Goal: Task Accomplishment & Management: Manage account settings

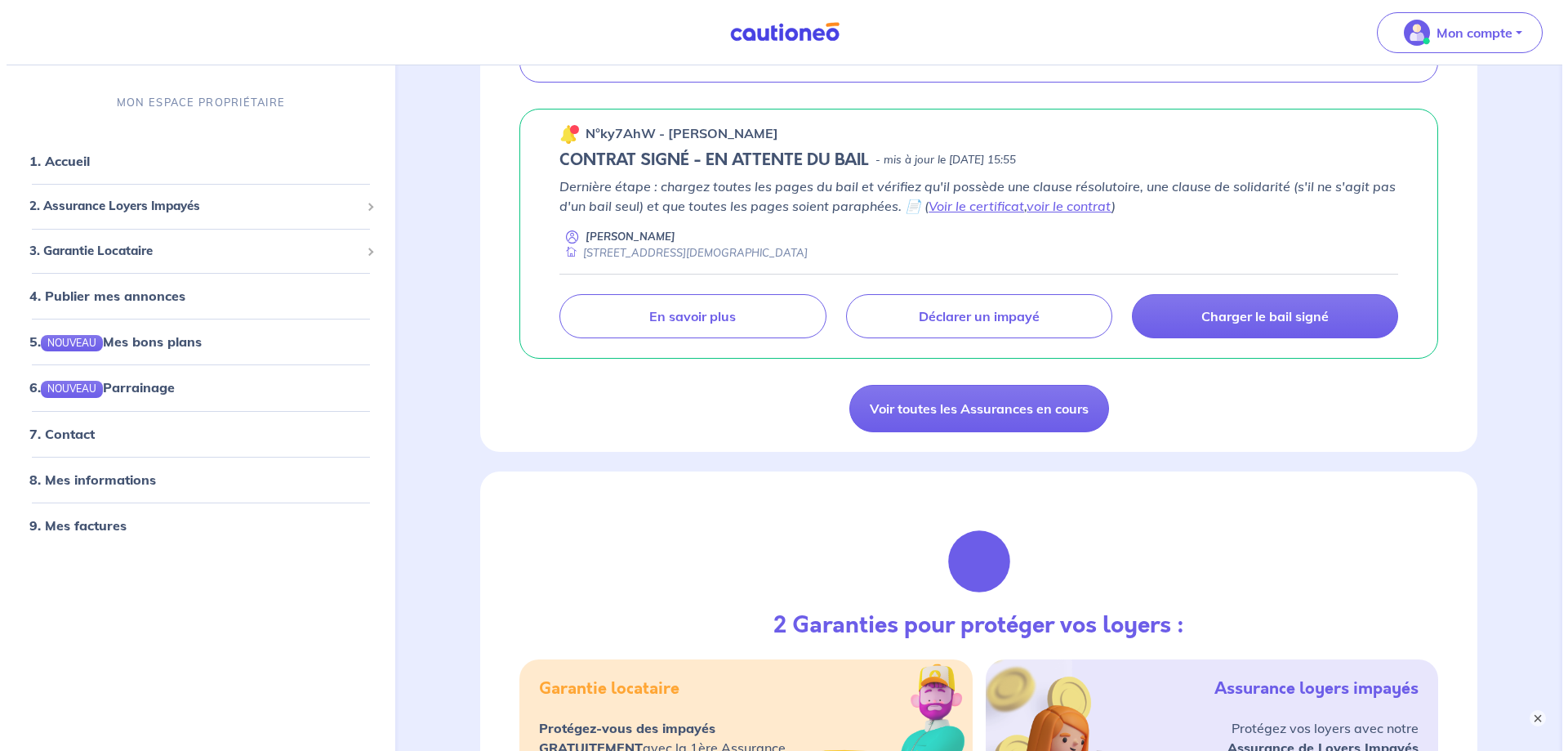
scroll to position [490, 0]
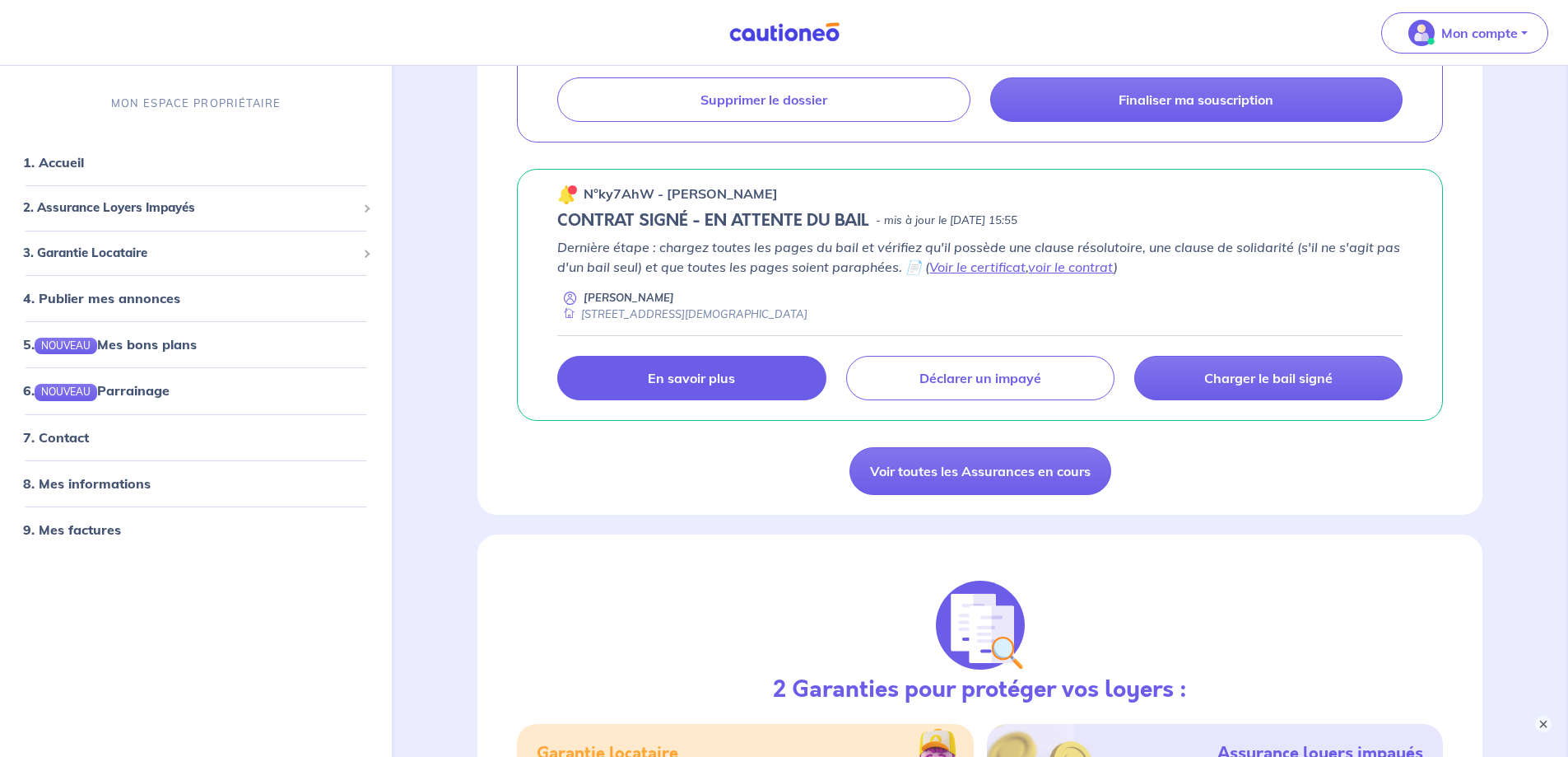
click at [641, 383] on link "En savoir plus" at bounding box center [691, 378] width 268 height 45
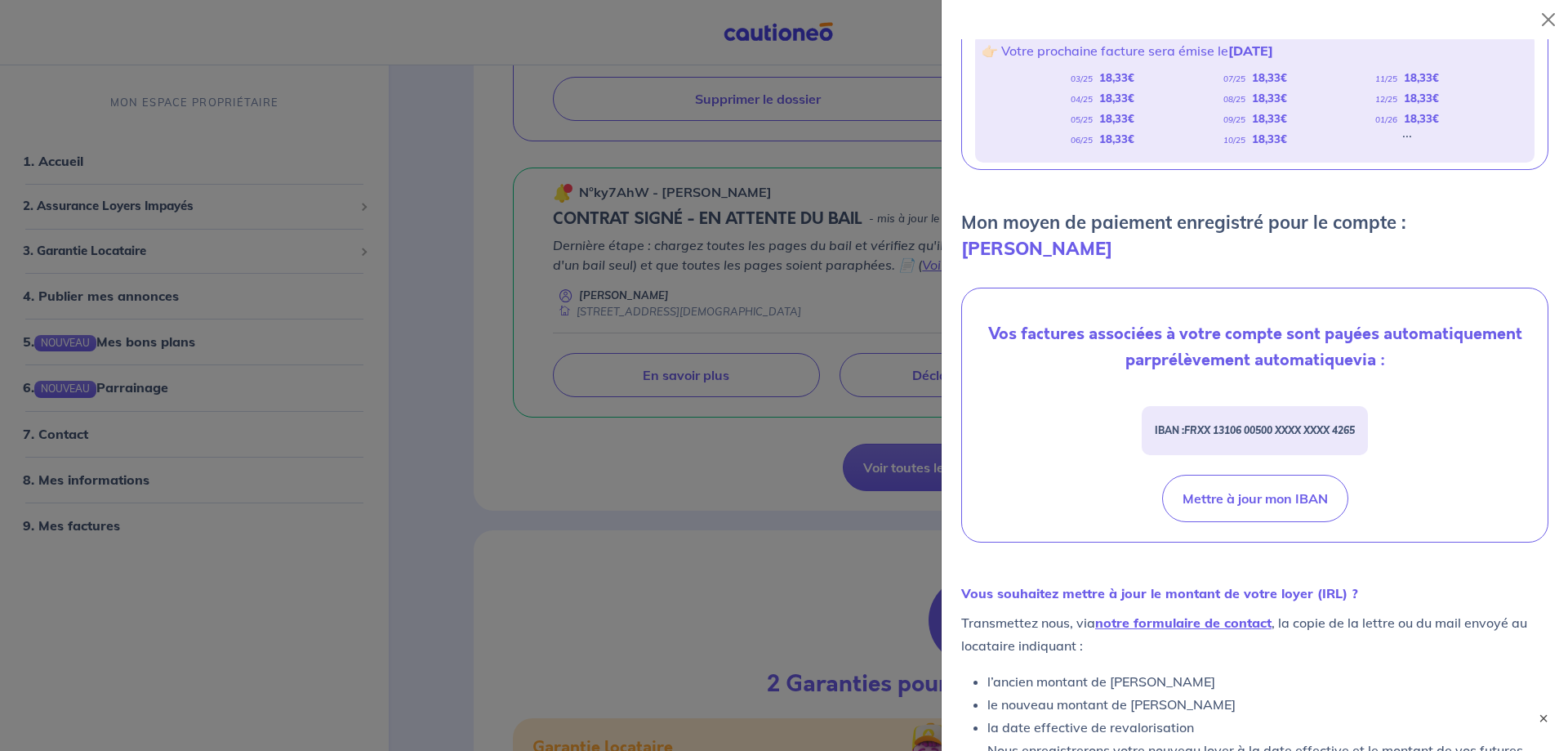
scroll to position [421, 0]
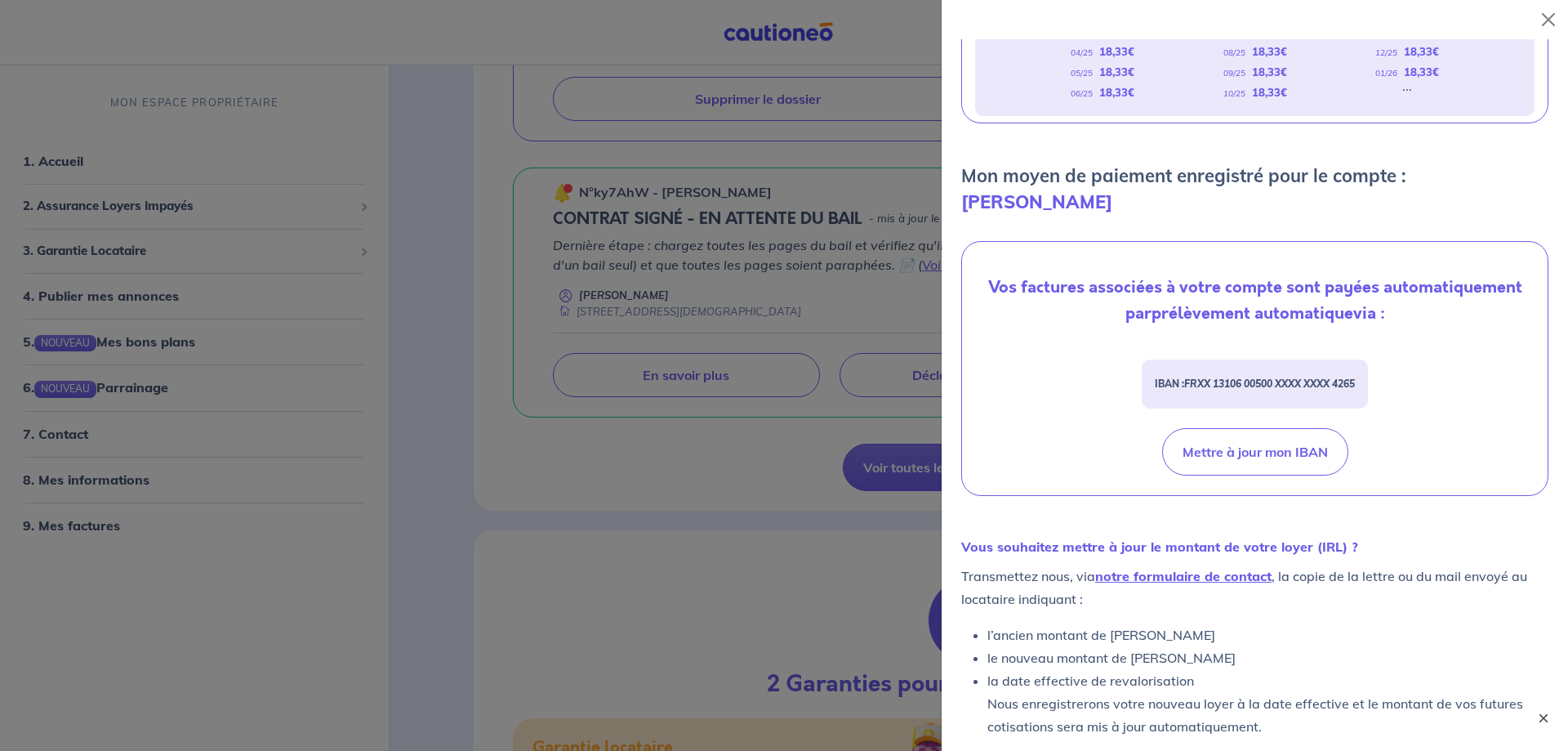
click at [1550, 717] on button "×" at bounding box center [1543, 718] width 19 height 19
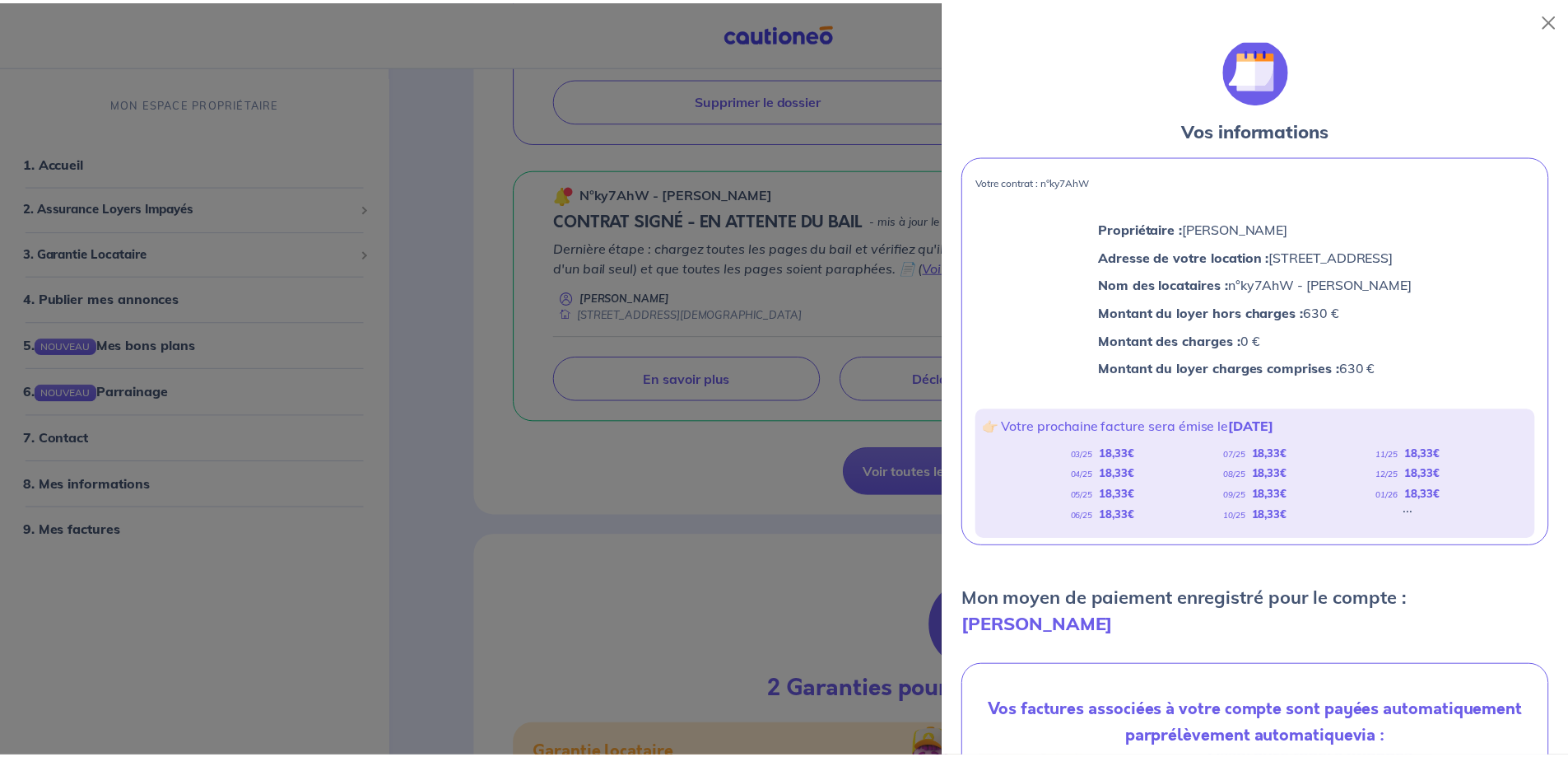
scroll to position [0, 0]
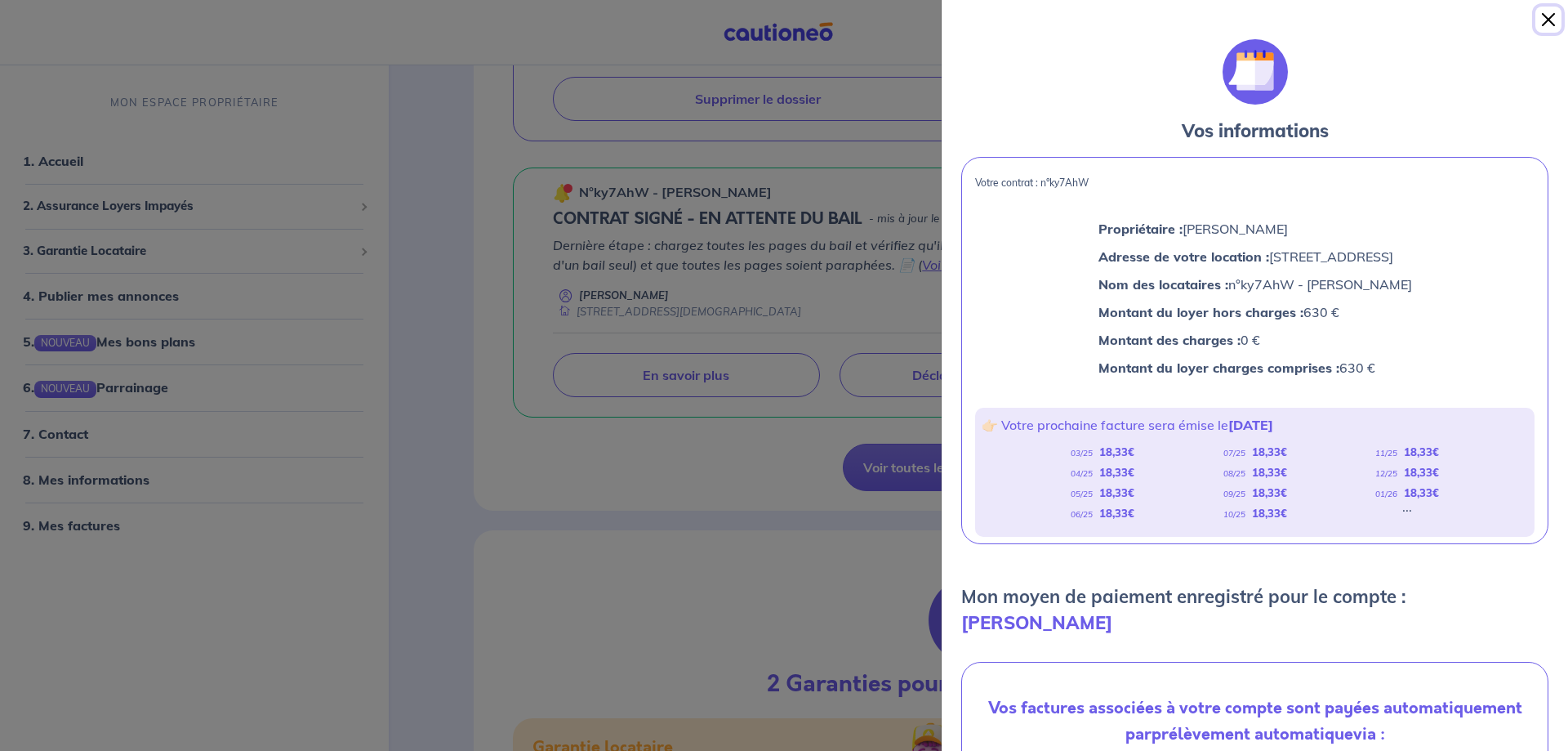
click at [1548, 13] on button "Close" at bounding box center [1548, 19] width 26 height 26
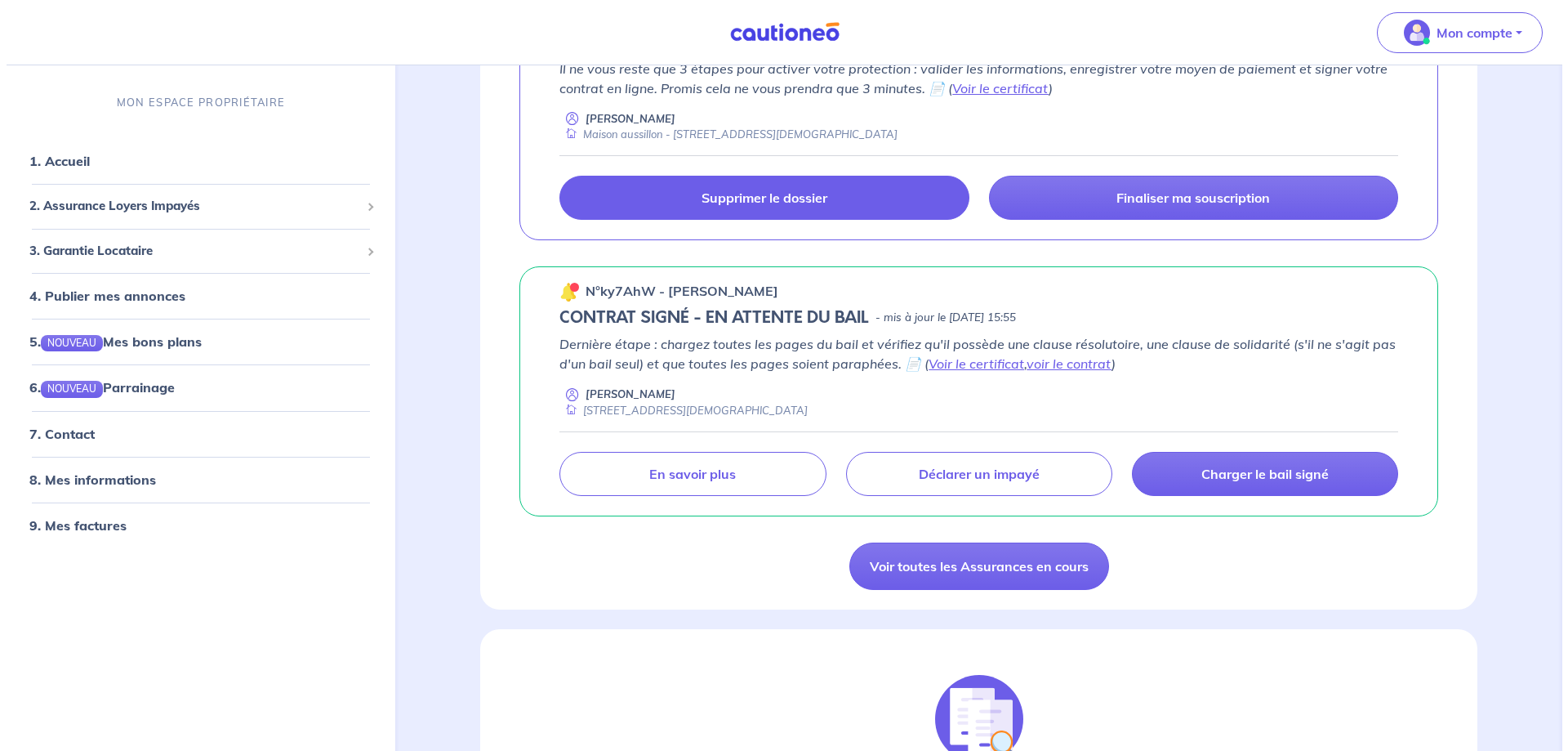
scroll to position [408, 0]
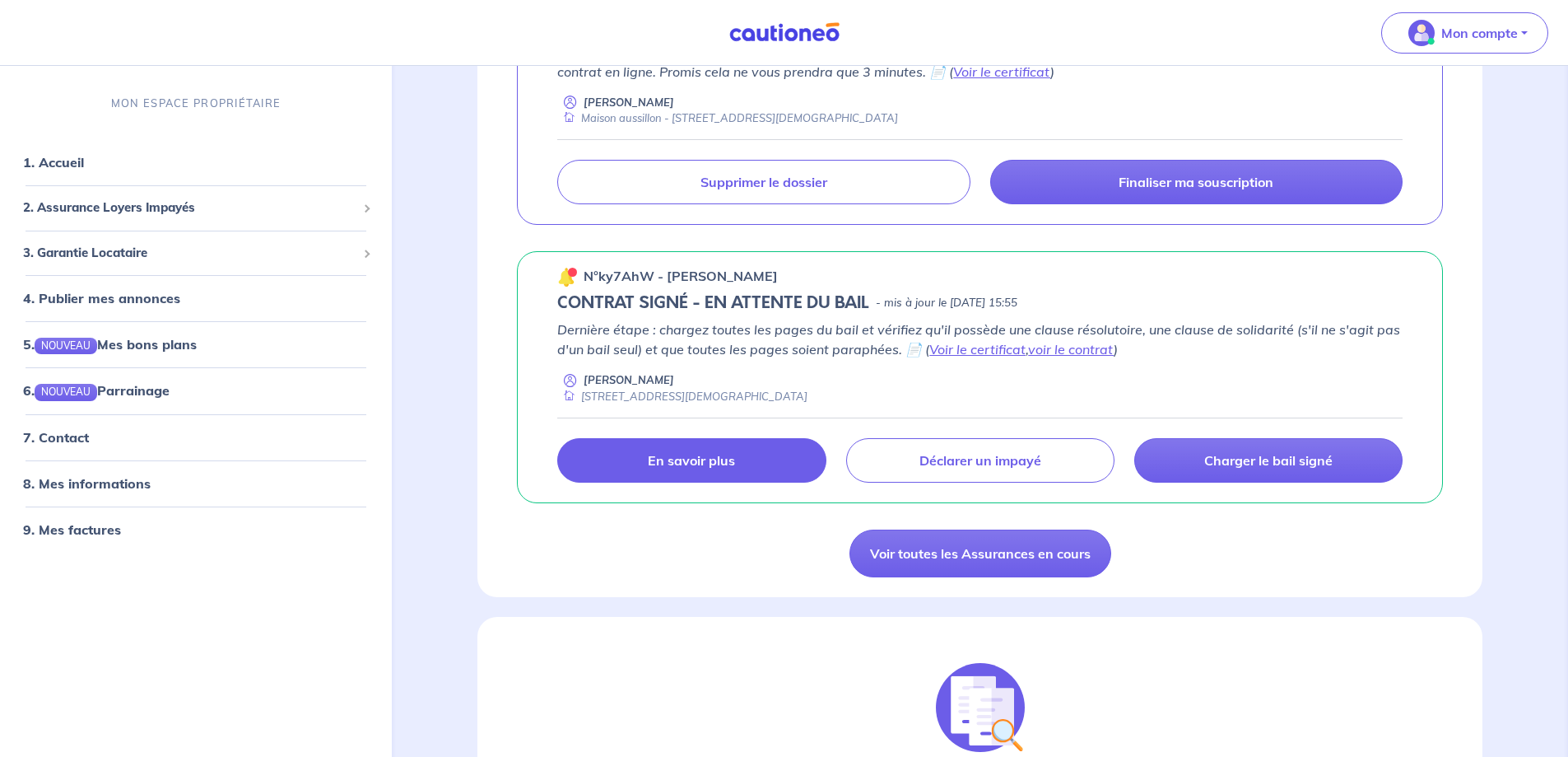
click at [693, 459] on p "En savoir plus" at bounding box center [692, 460] width 88 height 17
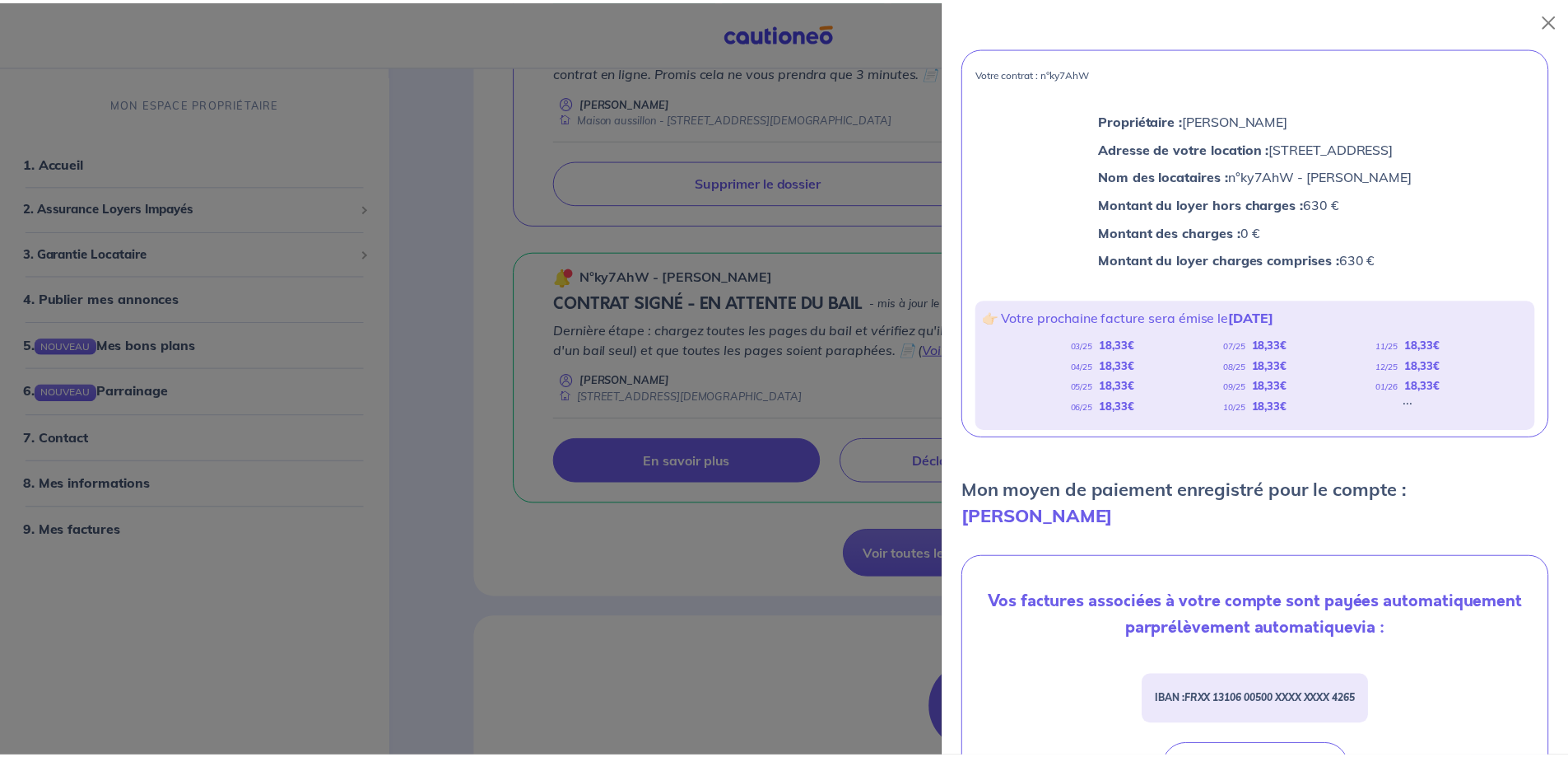
scroll to position [94, 0]
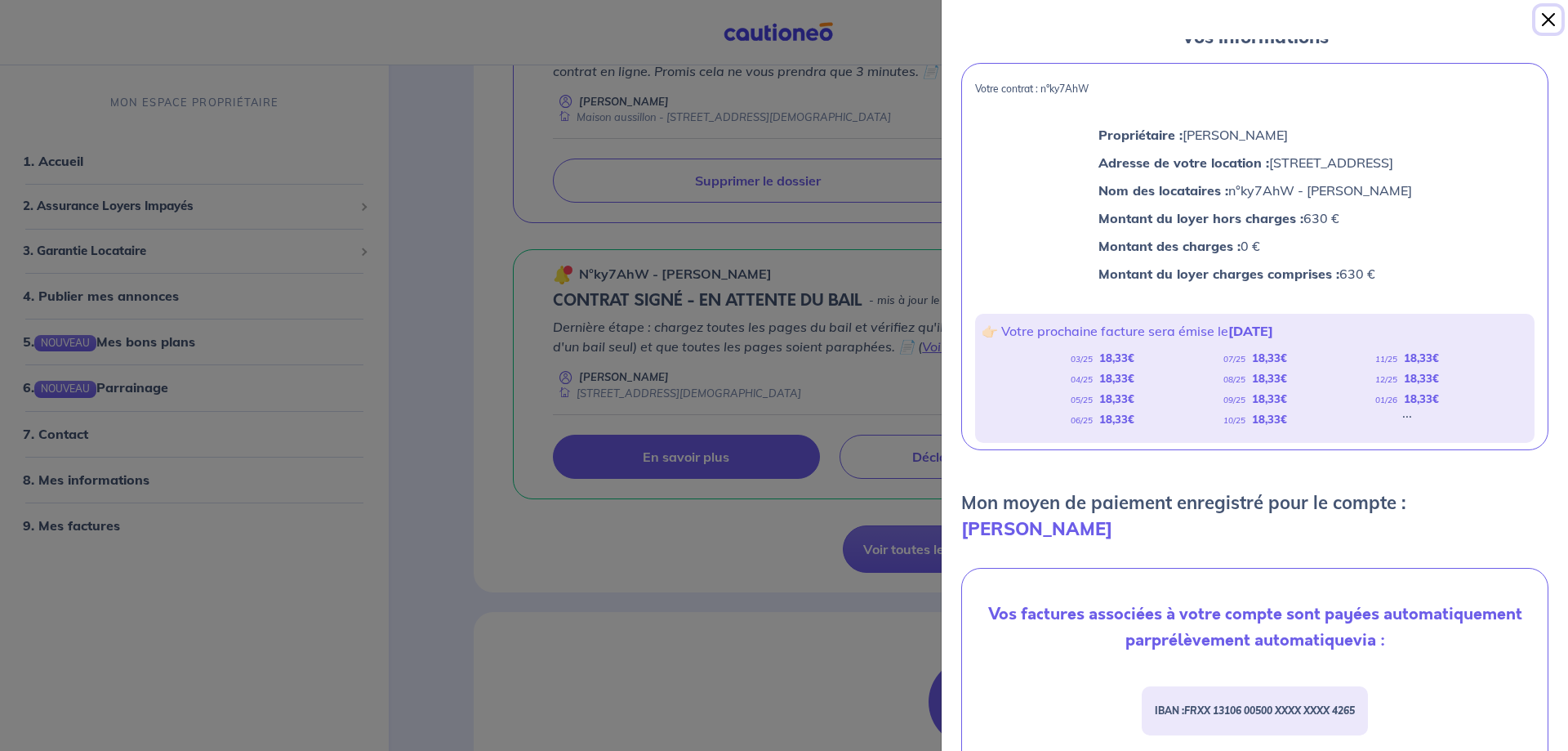
click at [1540, 14] on button "Close" at bounding box center [1548, 19] width 26 height 26
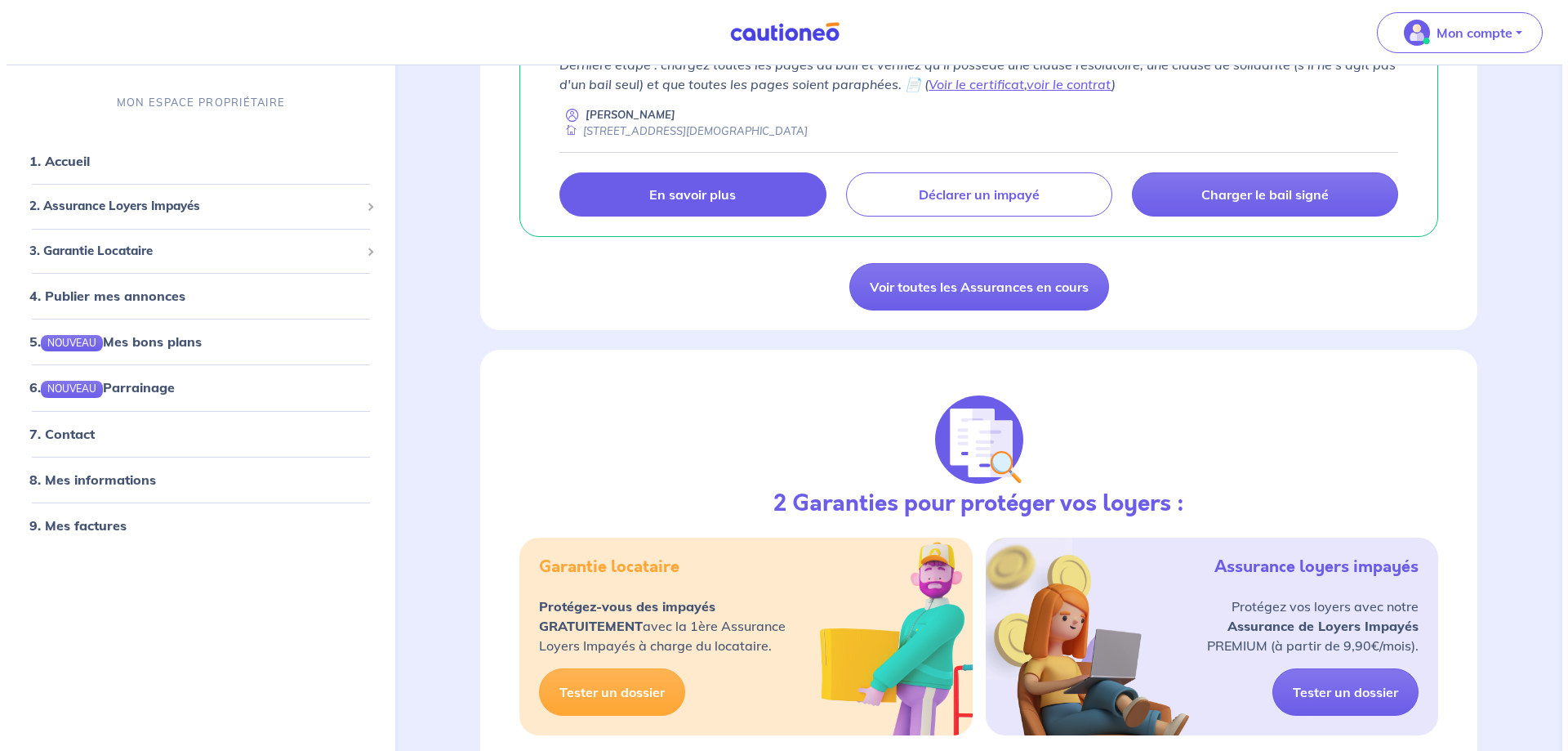
scroll to position [490, 0]
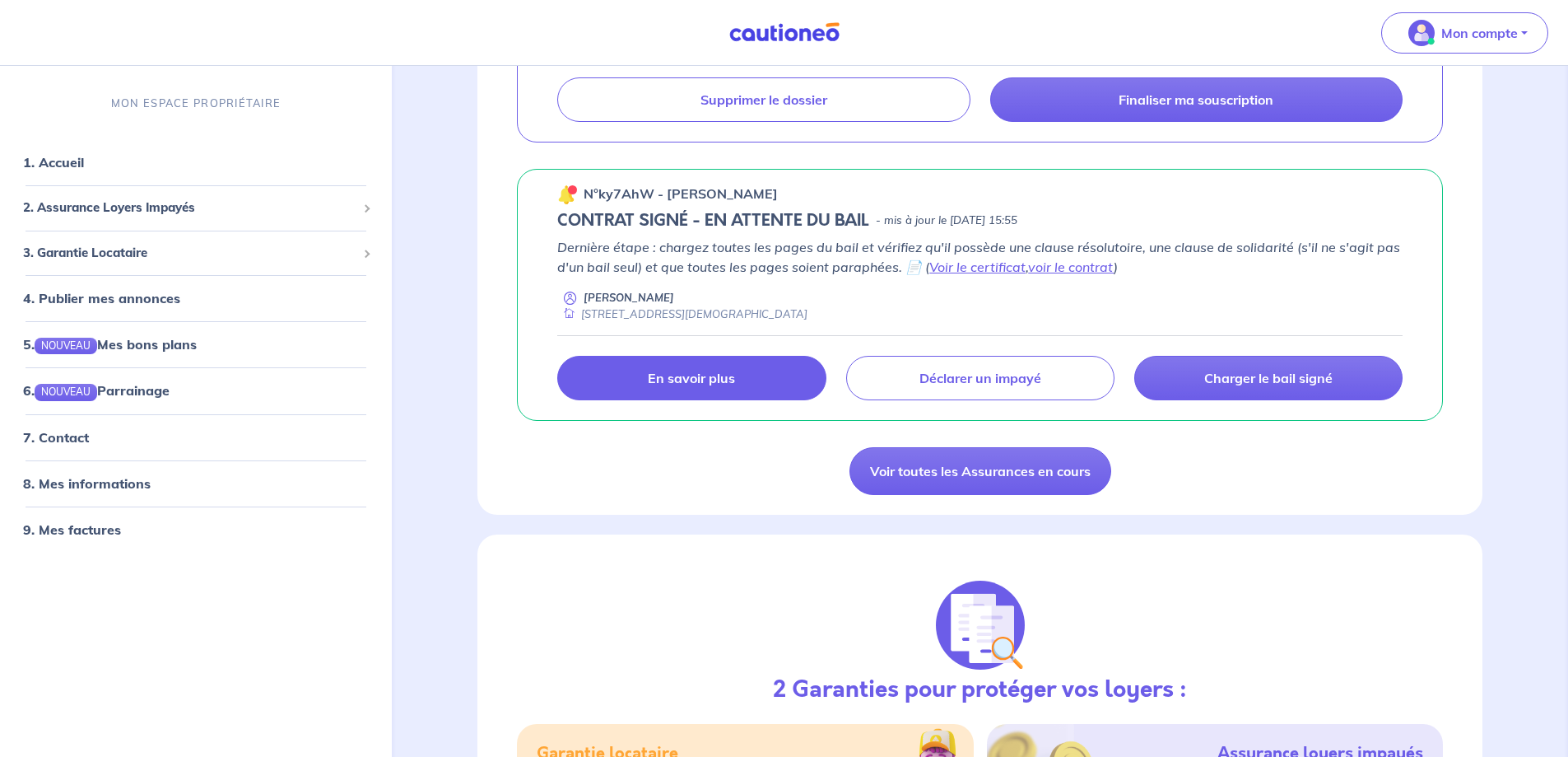
click at [742, 368] on link "En savoir plus" at bounding box center [691, 378] width 268 height 45
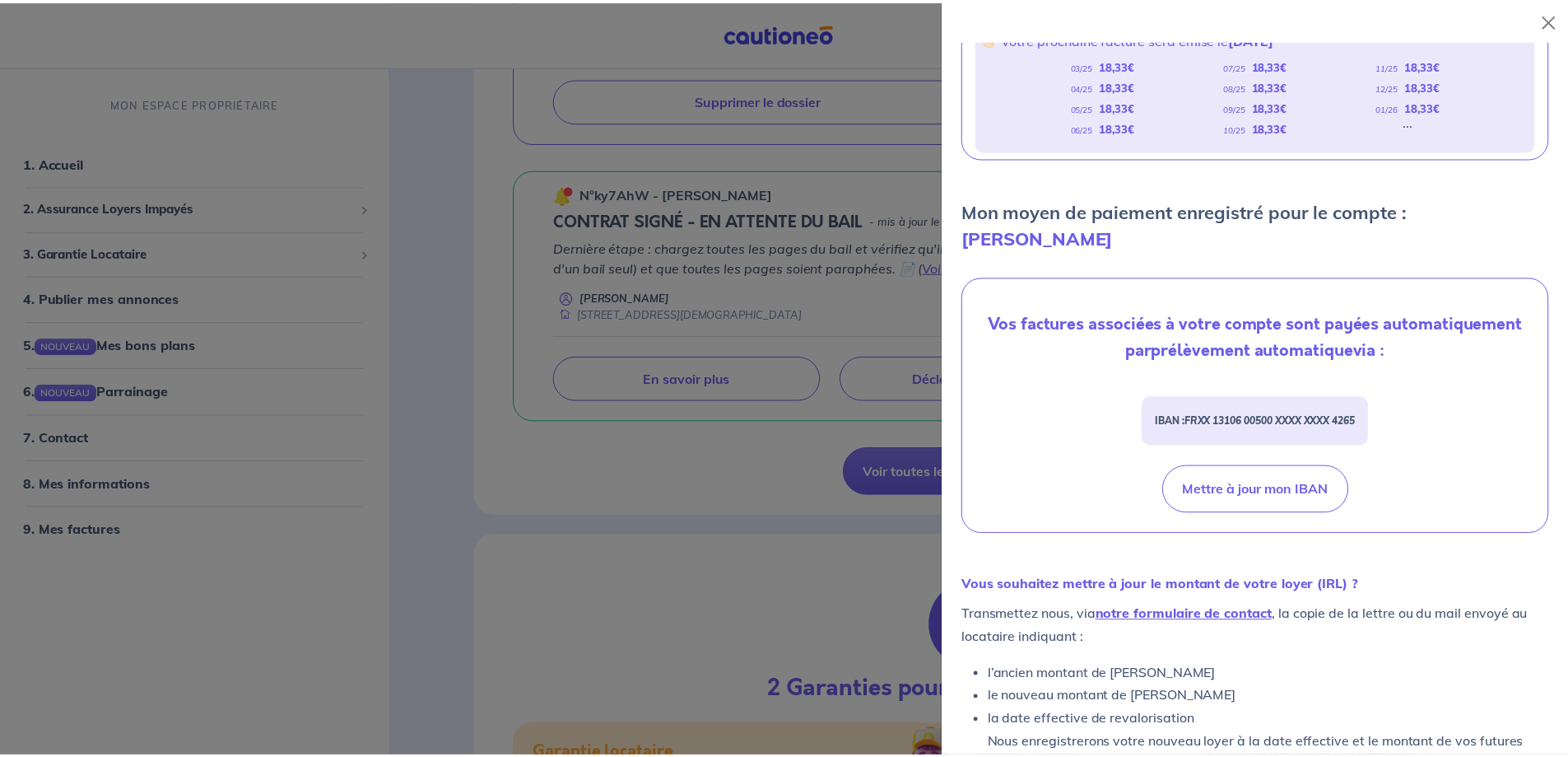
scroll to position [424, 0]
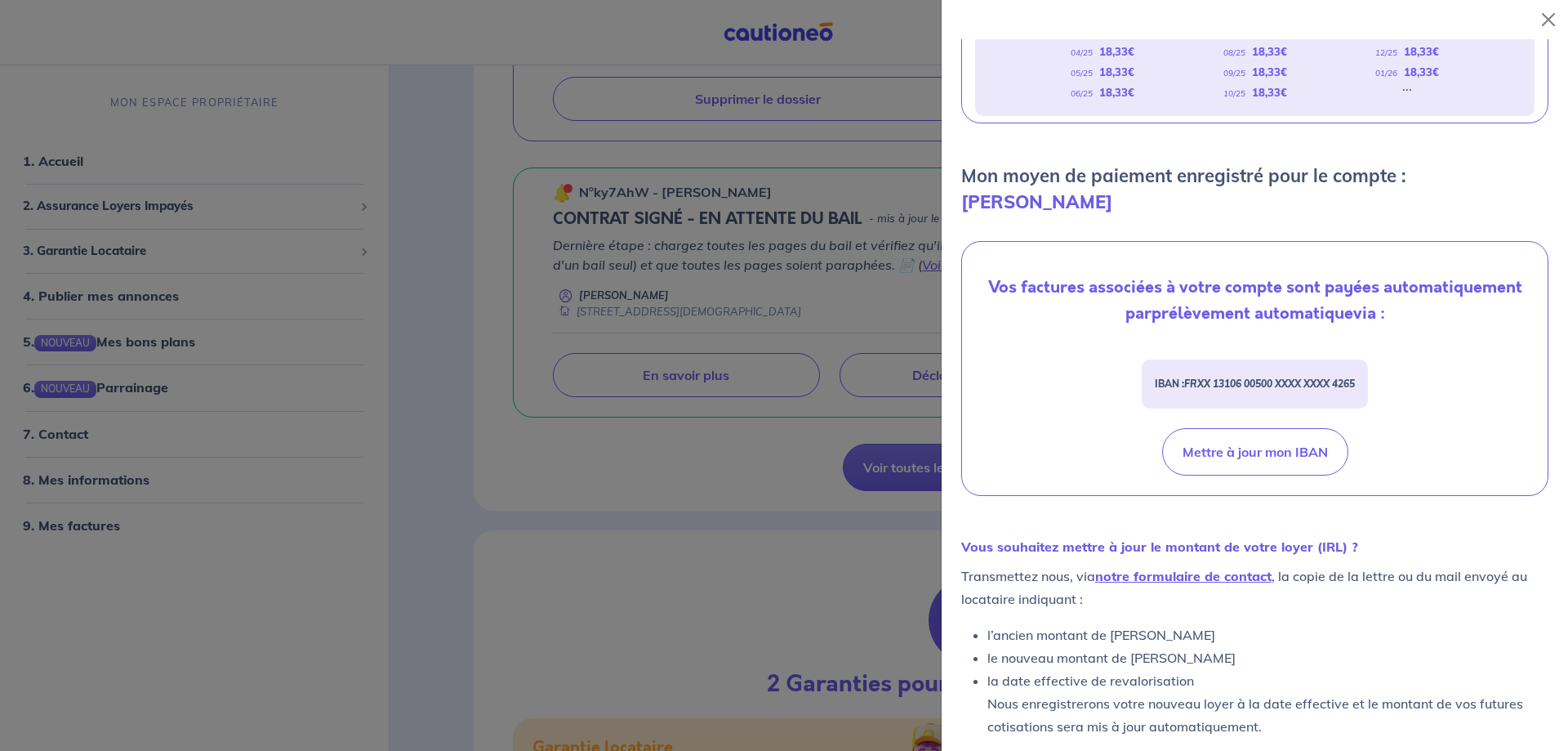
click at [1533, 13] on div at bounding box center [1545, 19] width 46 height 39
click at [1540, 13] on button "Close" at bounding box center [1548, 19] width 26 height 26
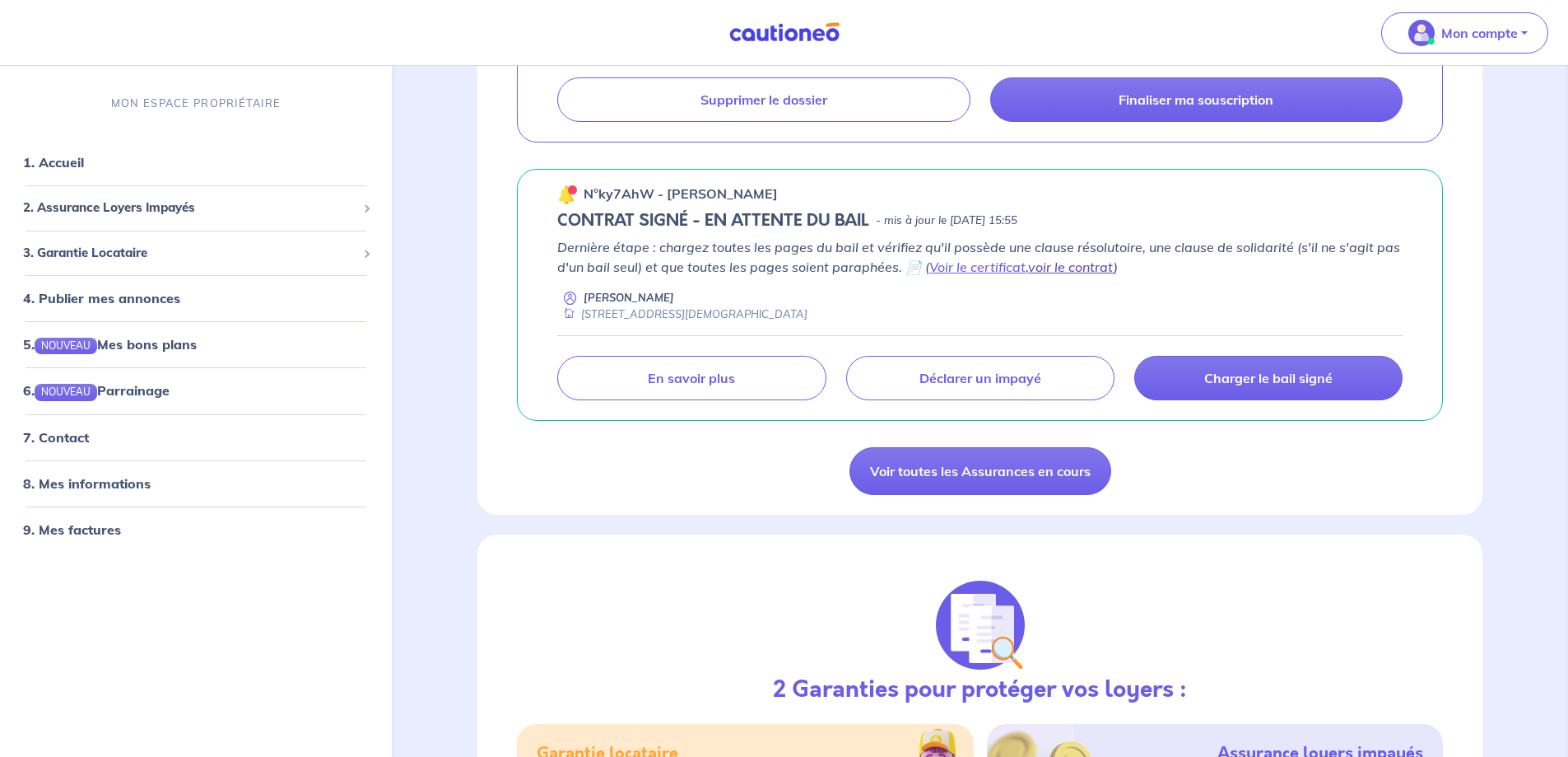
click at [1050, 266] on link "voir le contrat" at bounding box center [1071, 267] width 86 height 17
click at [101, 476] on link "8. Mes informations" at bounding box center [84, 483] width 123 height 17
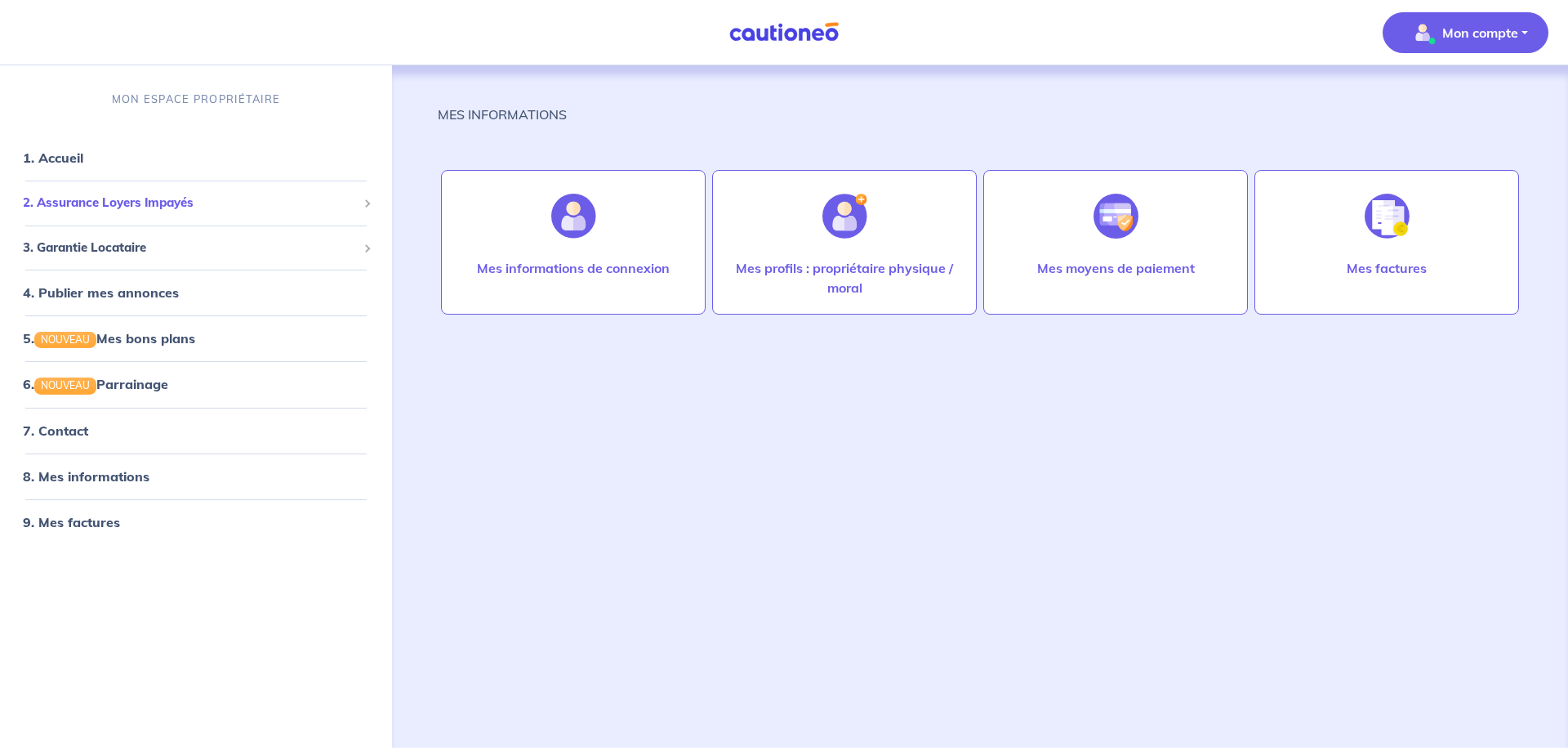
click at [135, 182] on li "2. Assurance Loyers Impayés Souscrire Suivre mes dossiers Mes contrats signés […" at bounding box center [196, 203] width 379 height 45
click at [135, 193] on div "2. Assurance Loyers Impayés" at bounding box center [196, 203] width 379 height 32
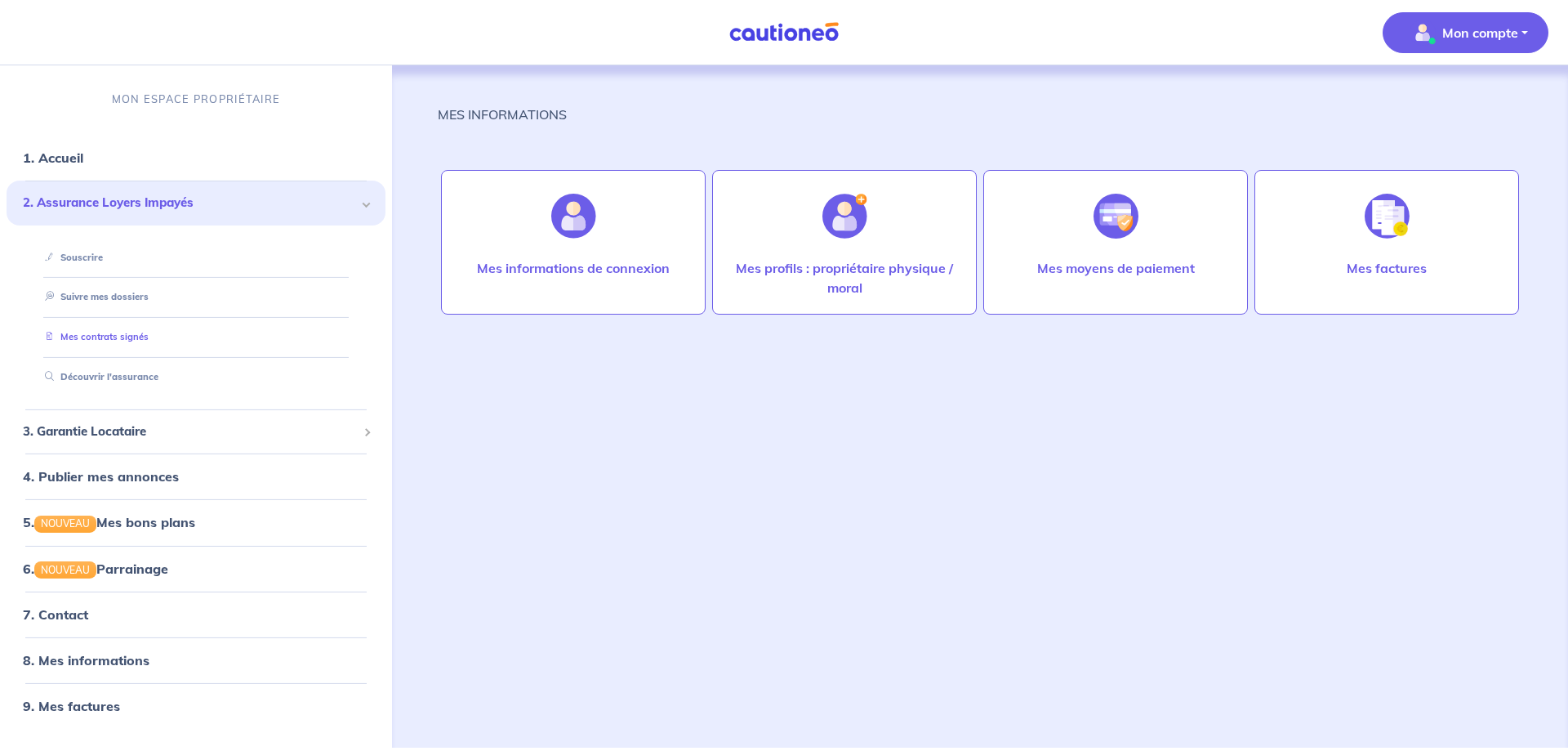
click at [119, 335] on link "Mes contrats signés" at bounding box center [94, 337] width 110 height 12
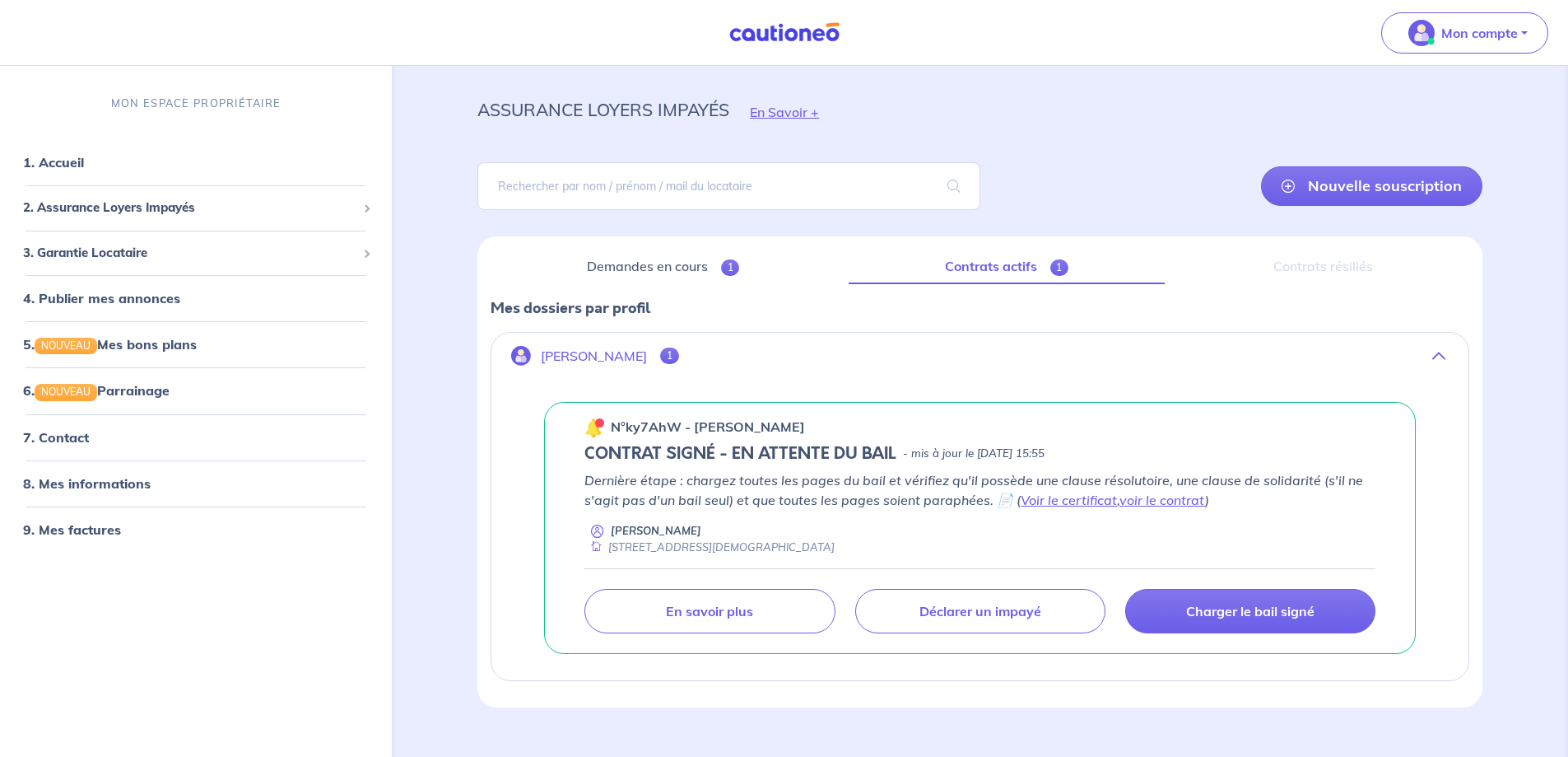
scroll to position [60, 0]
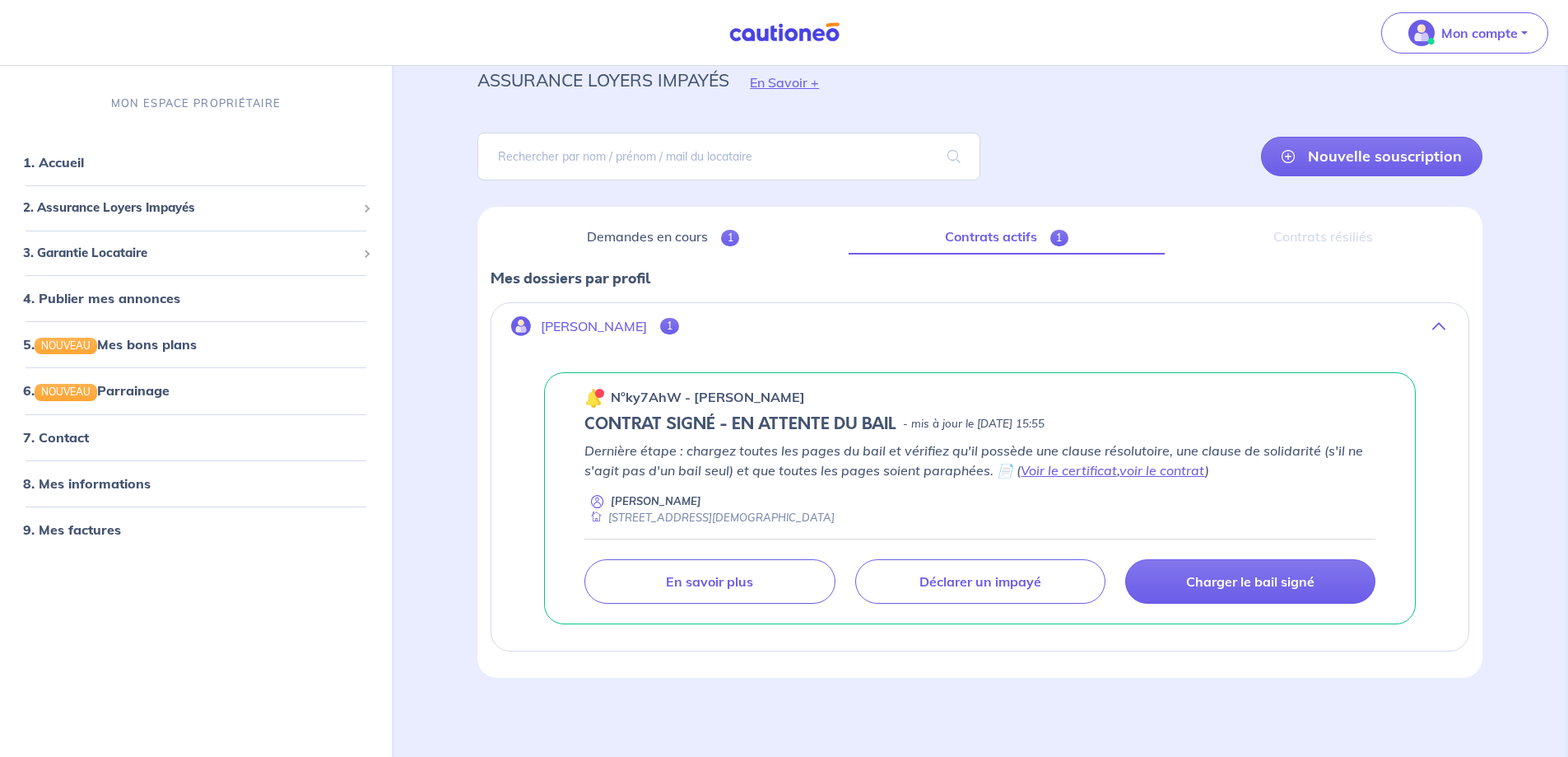
click at [1323, 213] on div "Demandes en cours 1 Contrats actifs 1 Contrats résiliés Mes dossiers par profil…" at bounding box center [980, 442] width 1005 height 471
click at [1319, 229] on div "Contrats résiliés" at bounding box center [1324, 237] width 292 height 35
click at [1442, 328] on icon "button" at bounding box center [1439, 326] width 13 height 13
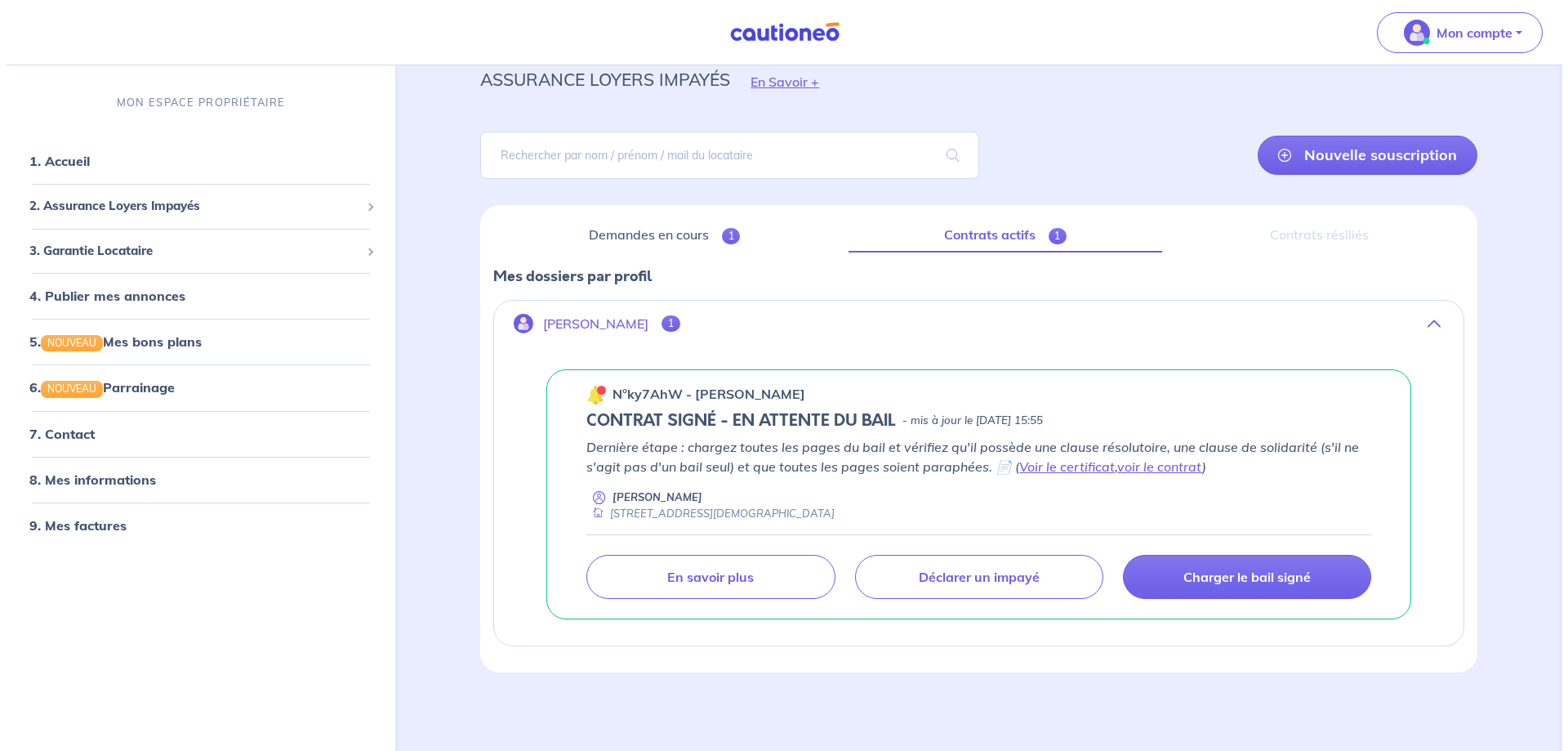
scroll to position [0, 0]
